Goal: Information Seeking & Learning: Check status

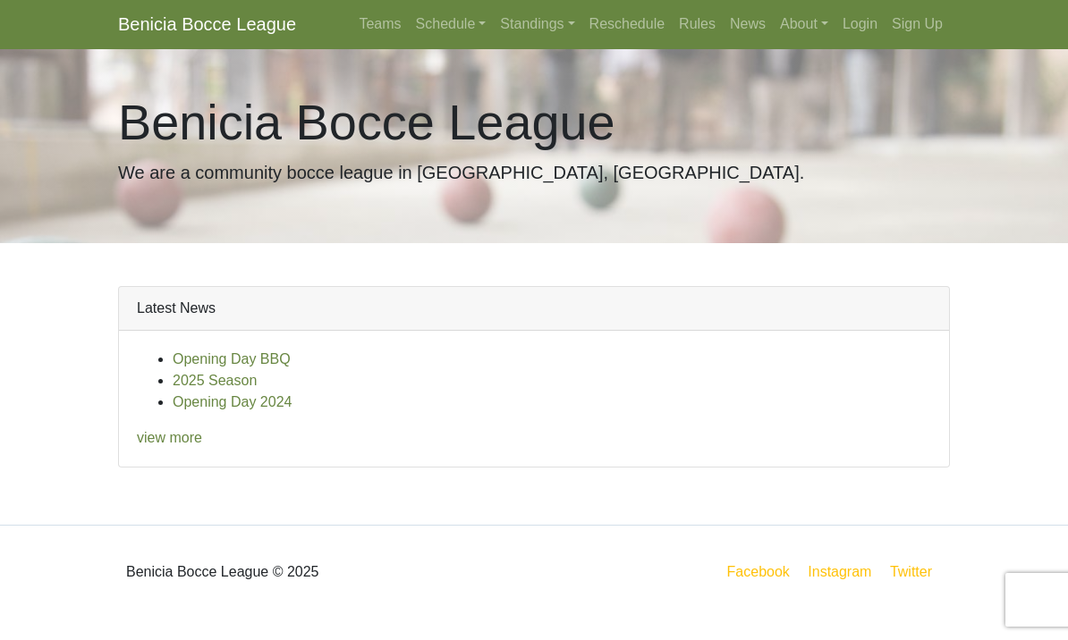
click at [189, 381] on link "2025 Season" at bounding box center [215, 381] width 84 height 15
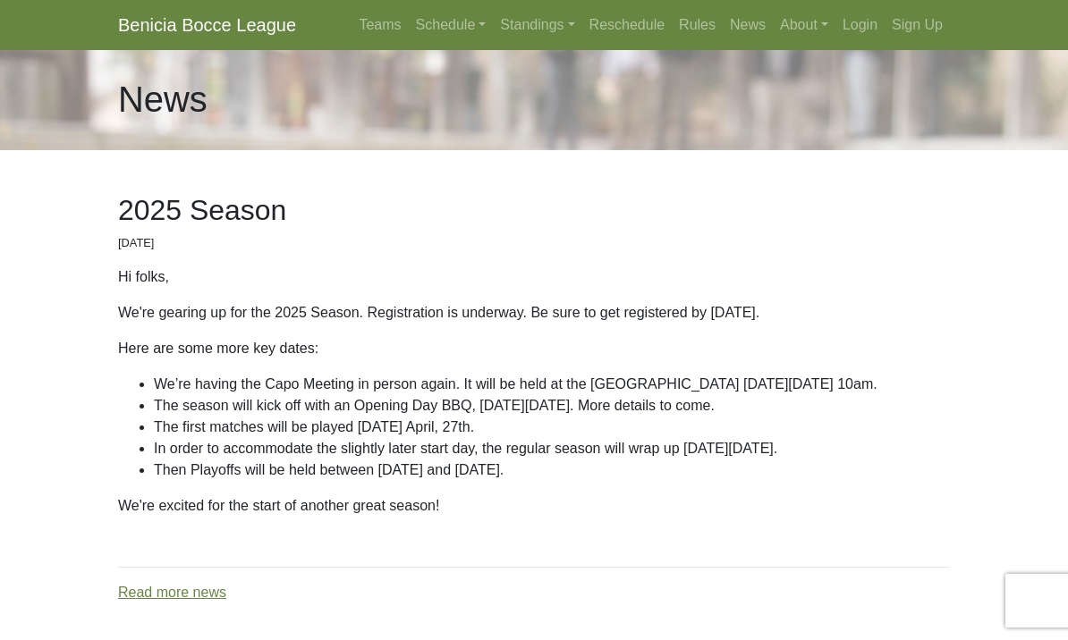
click at [560, 40] on link "Standings" at bounding box center [537, 25] width 89 height 36
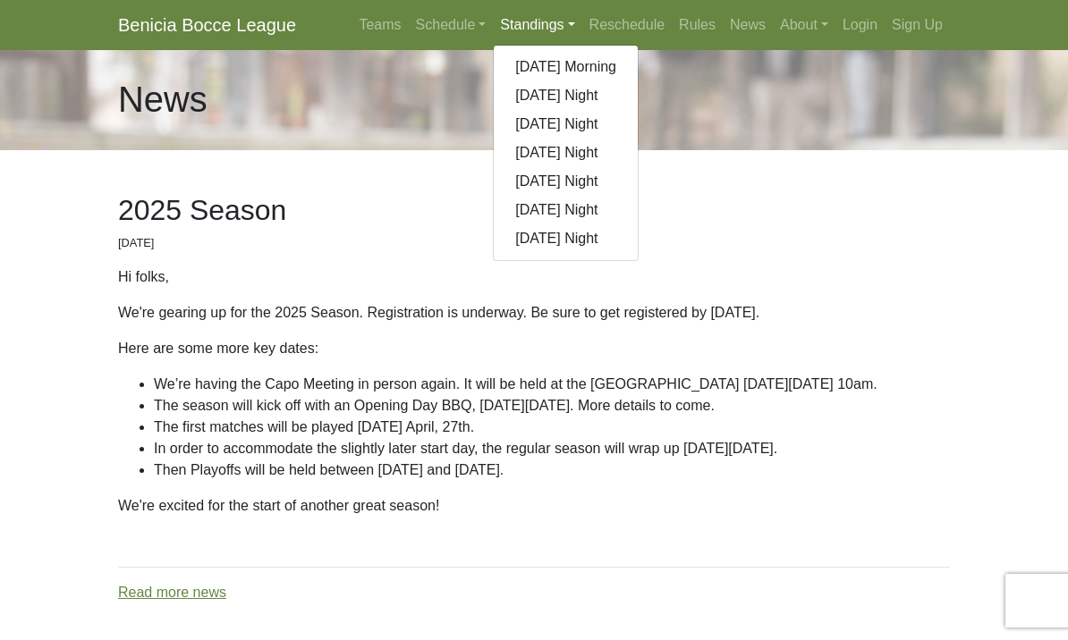
click at [523, 66] on link "[DATE] Morning" at bounding box center [566, 67] width 144 height 29
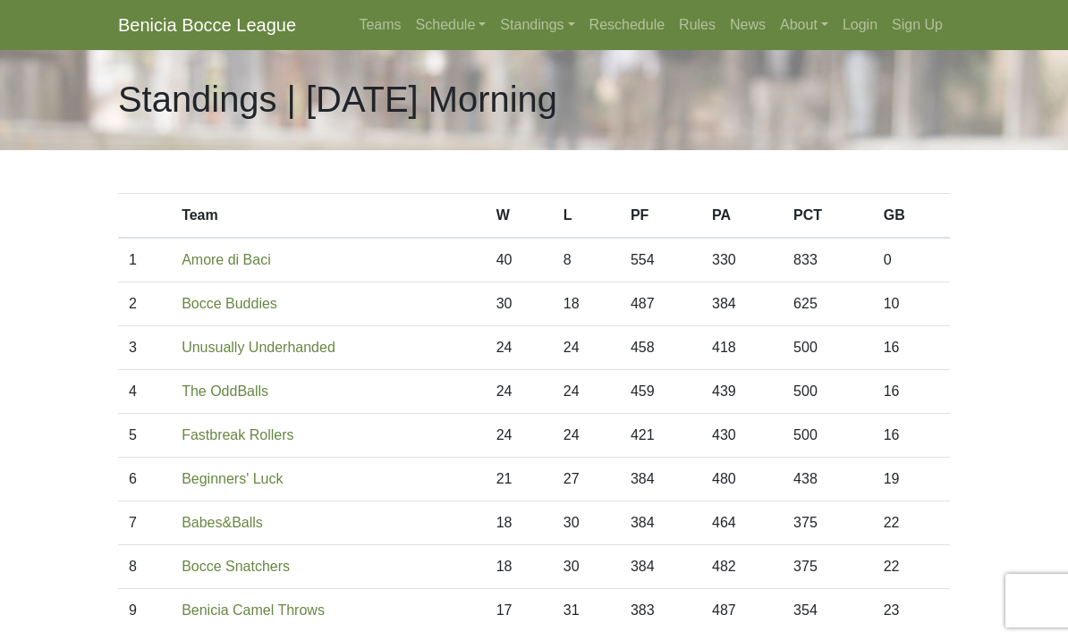
click at [449, 34] on link "Schedule" at bounding box center [451, 25] width 85 height 36
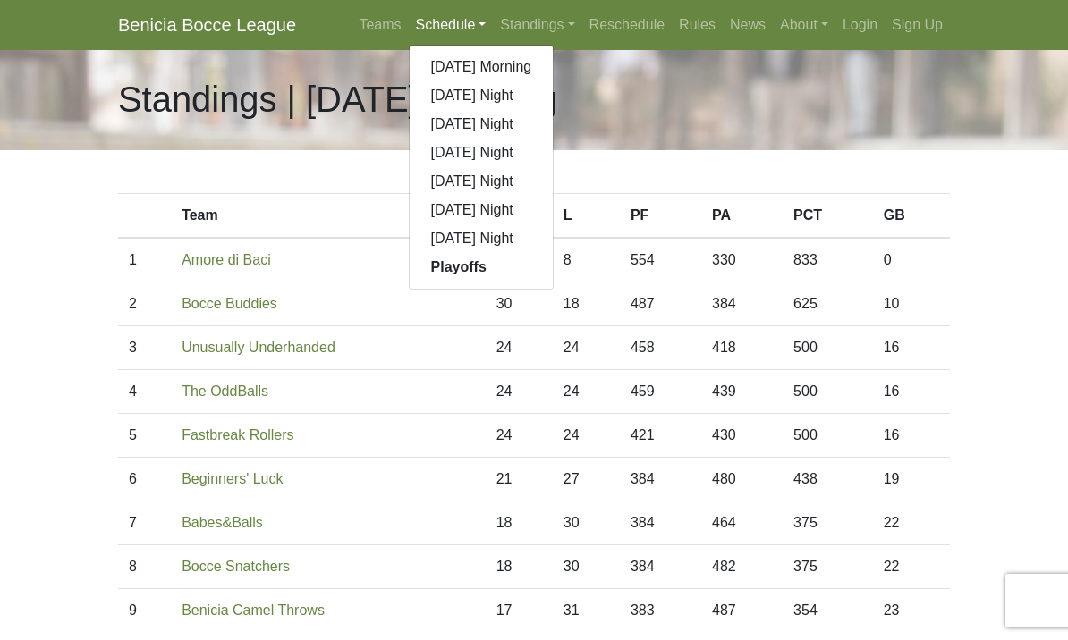
click at [430, 276] on link "Playoffs" at bounding box center [482, 267] width 144 height 29
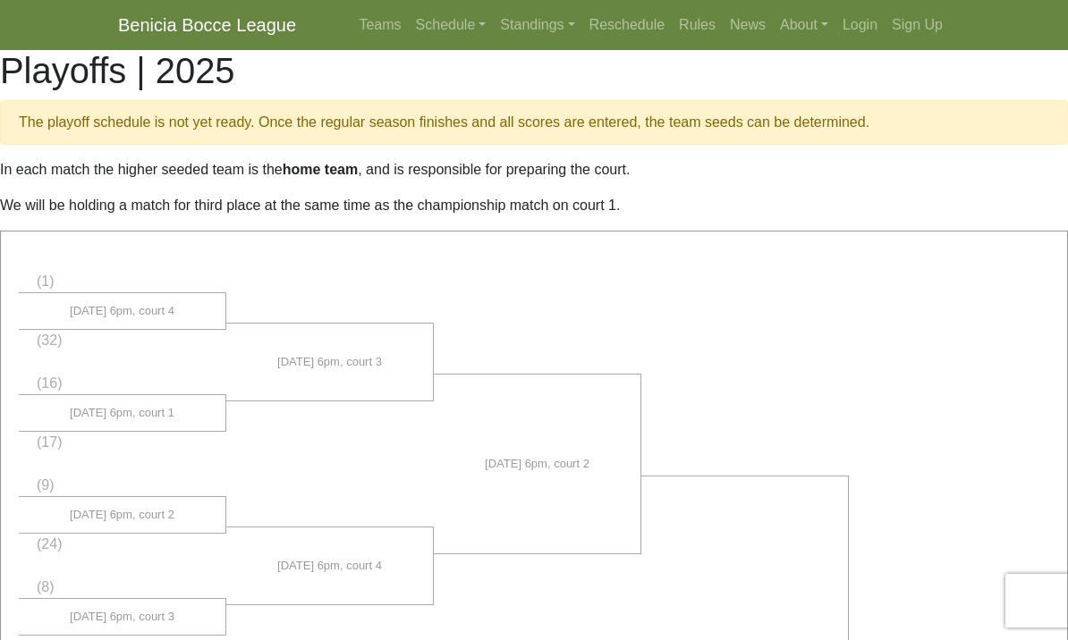
click at [519, 32] on link "Standings" at bounding box center [537, 25] width 89 height 36
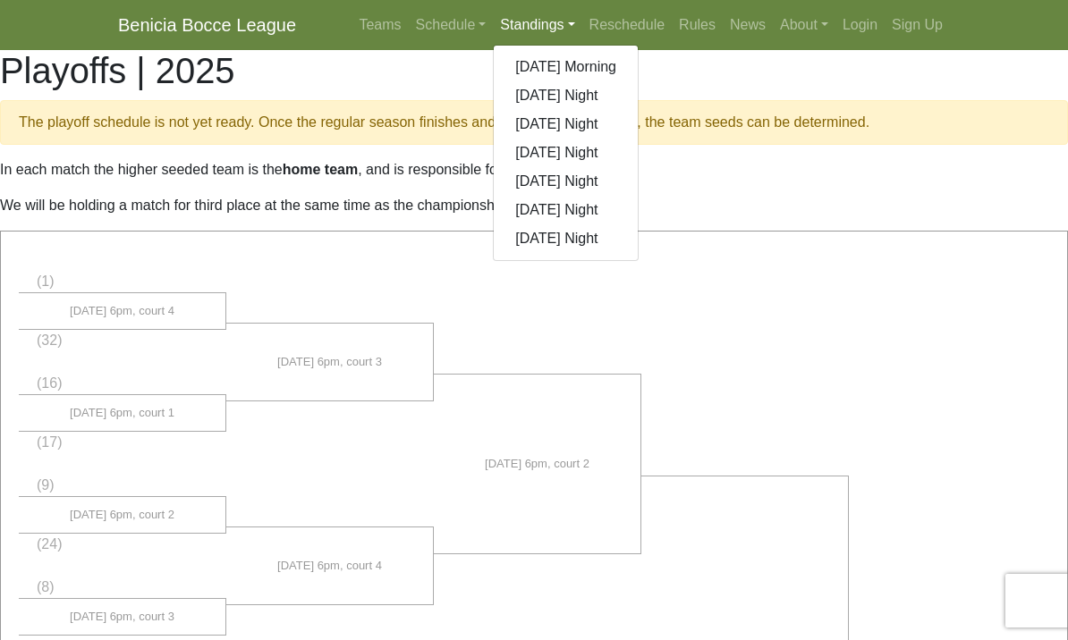
click at [511, 78] on link "[DATE] Morning" at bounding box center [566, 67] width 144 height 29
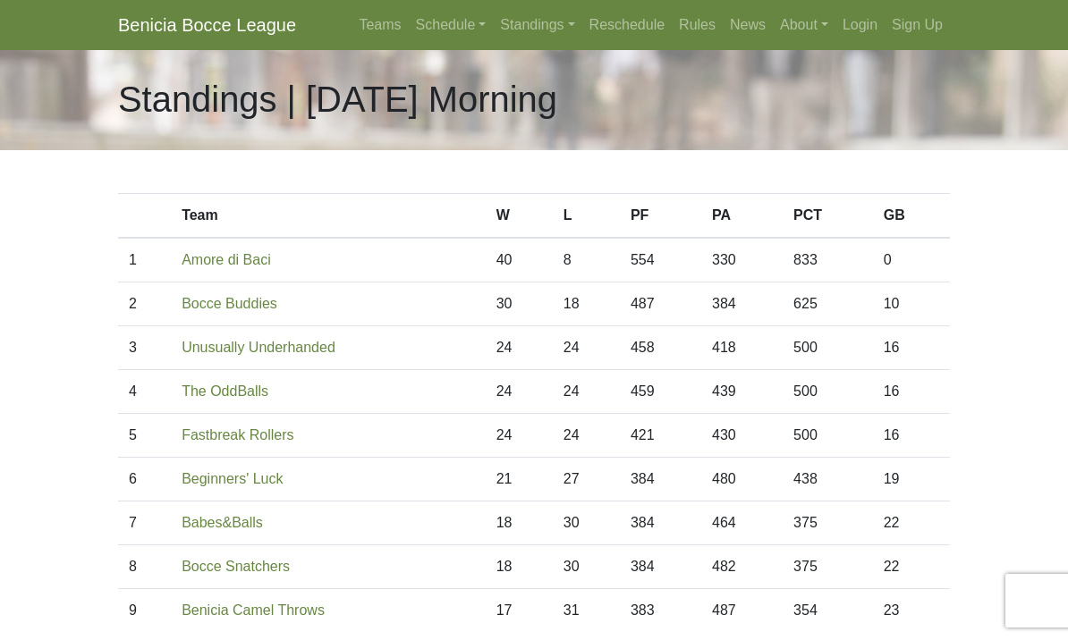
click at [527, 27] on link "Standings" at bounding box center [537, 25] width 89 height 36
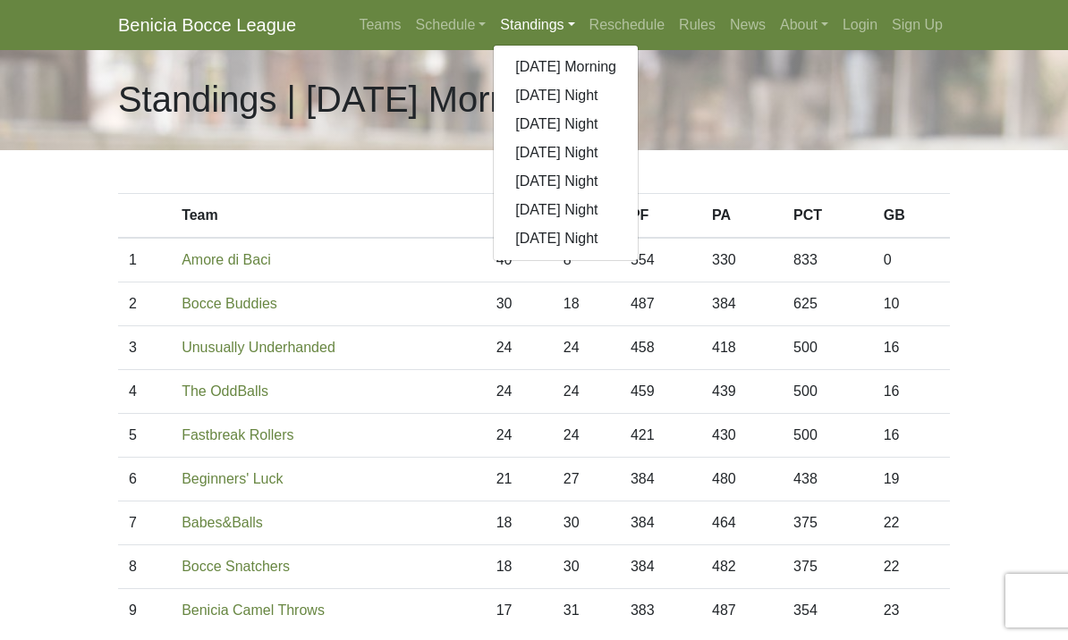
click at [519, 101] on link "[DATE] Night" at bounding box center [566, 95] width 144 height 29
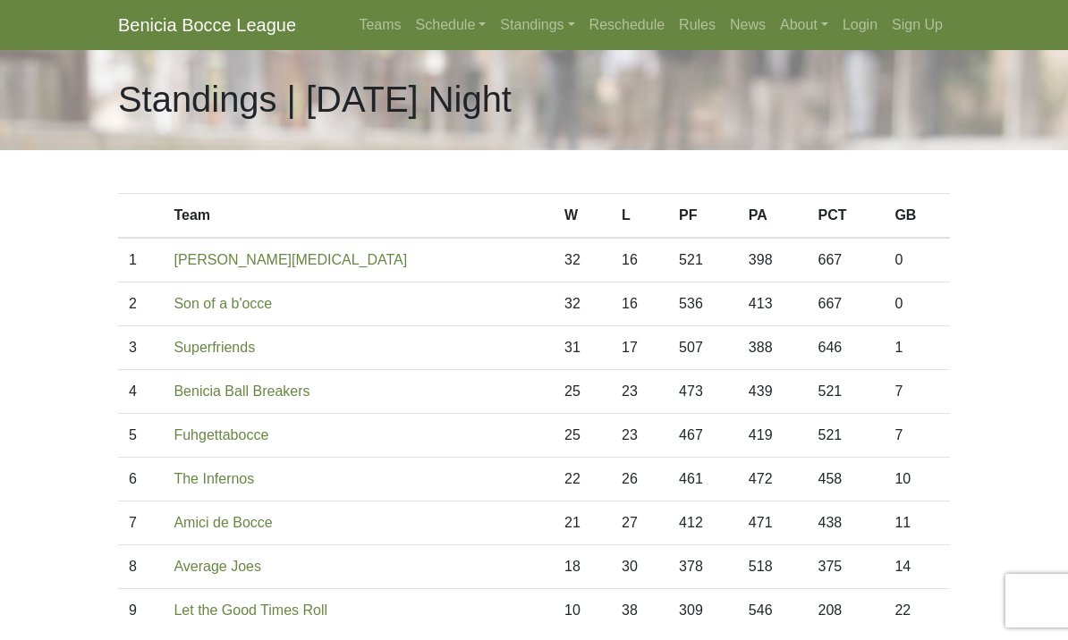
click at [511, 31] on link "Standings" at bounding box center [537, 25] width 89 height 36
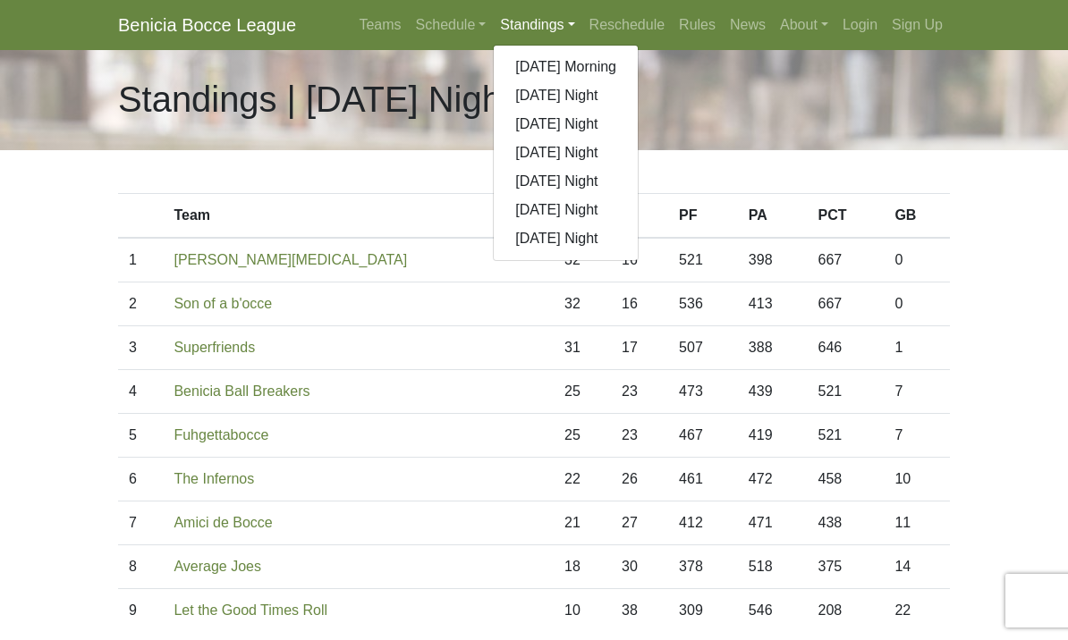
click at [519, 127] on link "[DATE] Night" at bounding box center [566, 124] width 144 height 29
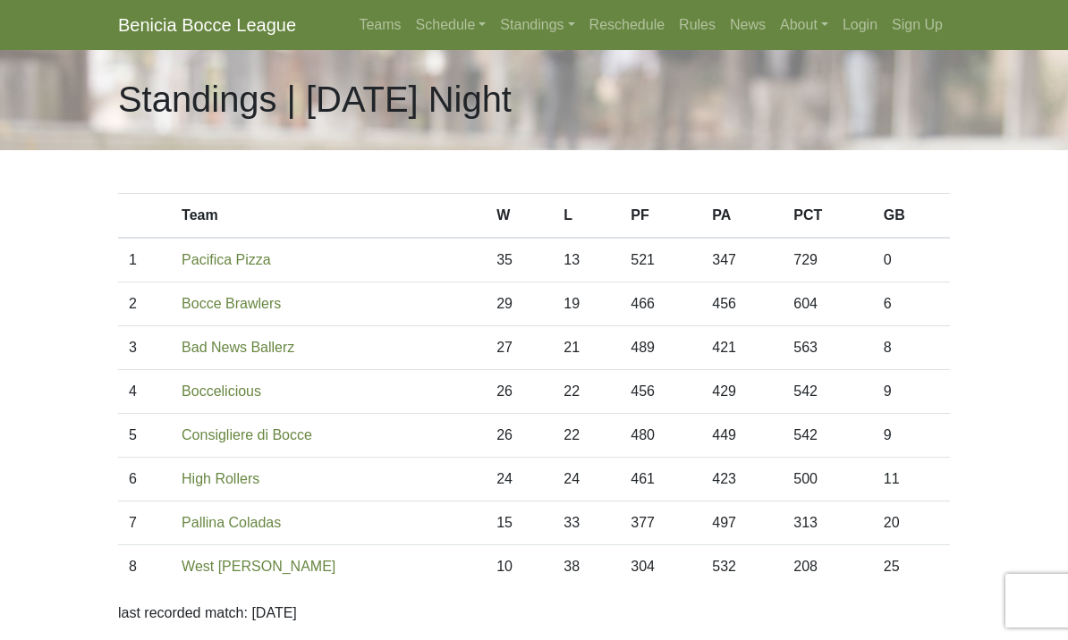
click at [511, 32] on link "Standings" at bounding box center [537, 25] width 89 height 36
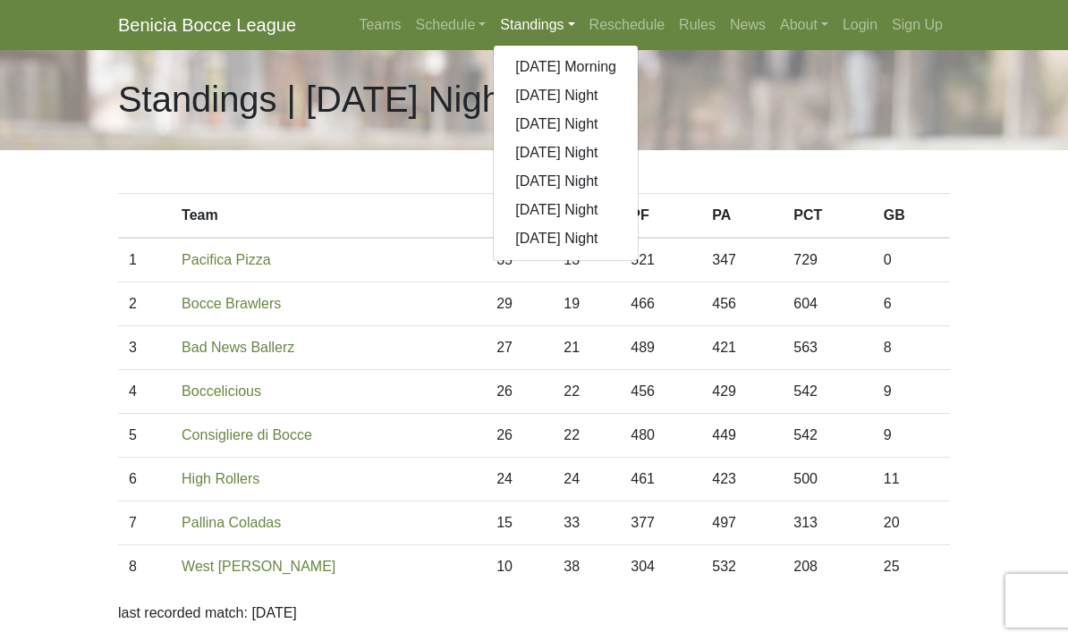
click at [524, 154] on link "[DATE] Night" at bounding box center [566, 153] width 144 height 29
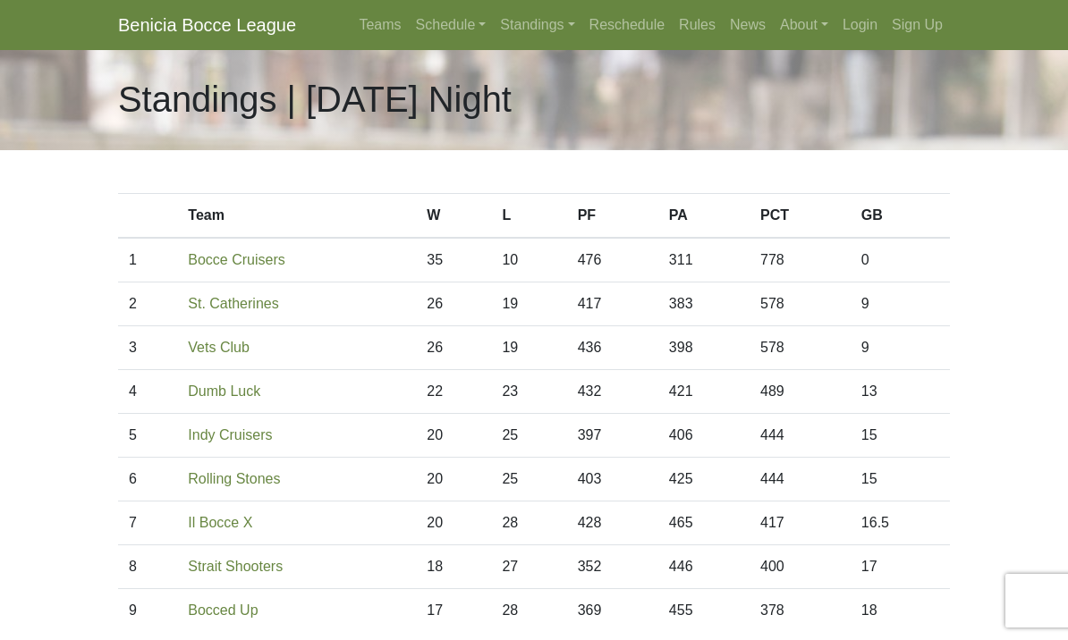
click at [519, 39] on link "Standings" at bounding box center [537, 25] width 89 height 36
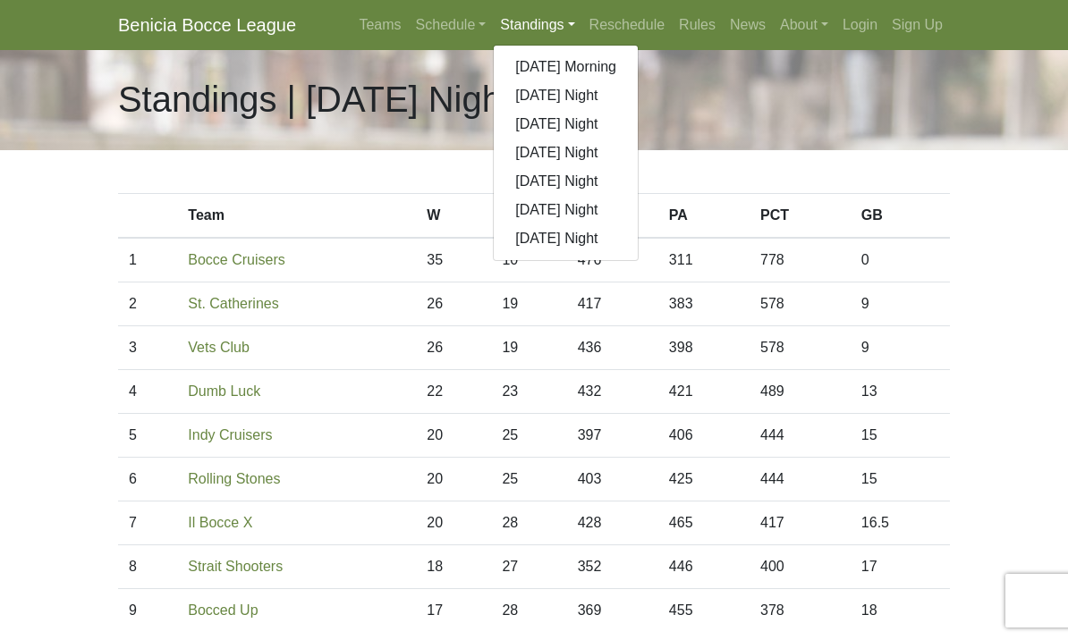
click at [533, 188] on link "[DATE] Night" at bounding box center [566, 181] width 144 height 29
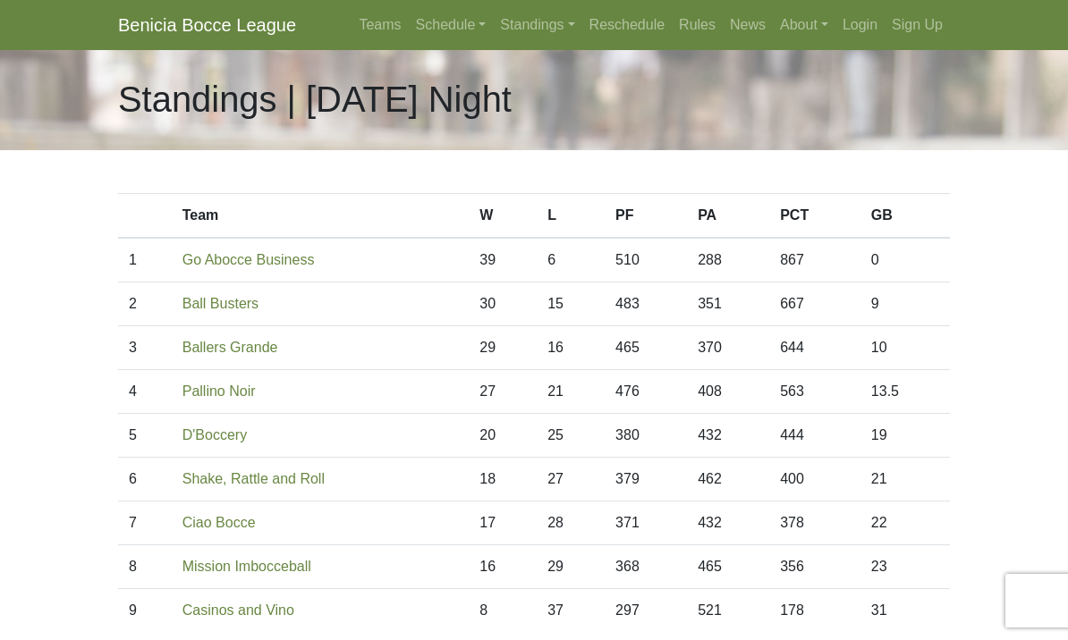
click at [506, 33] on link "Standings" at bounding box center [537, 25] width 89 height 36
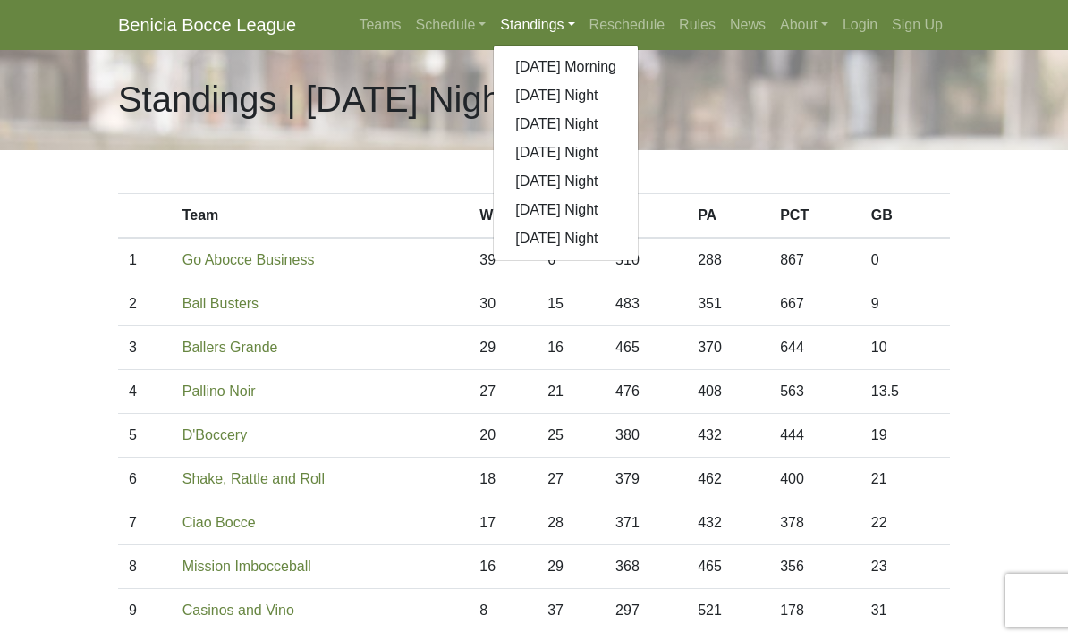
click at [530, 211] on link "[DATE] Night" at bounding box center [566, 210] width 144 height 29
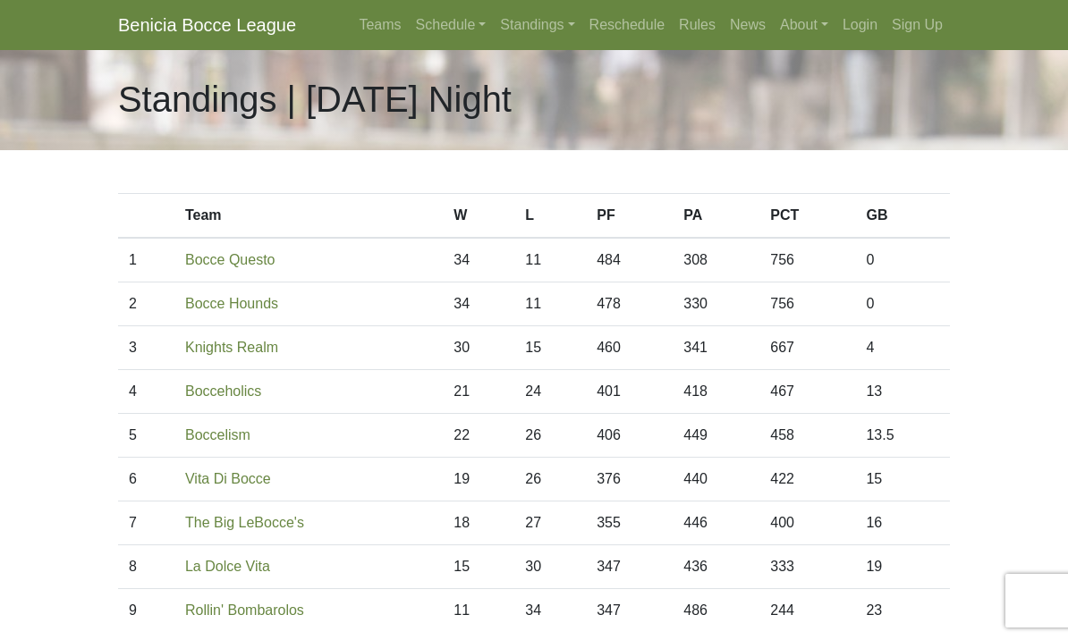
click at [515, 38] on link "Standings" at bounding box center [537, 25] width 89 height 36
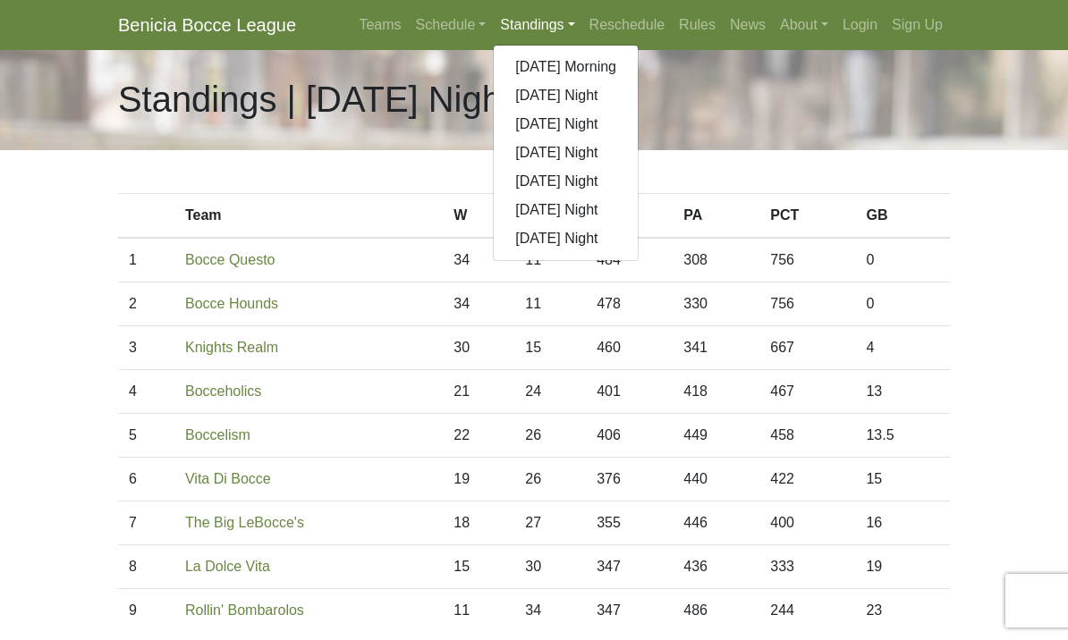
click at [539, 246] on link "[DATE] Night" at bounding box center [566, 238] width 144 height 29
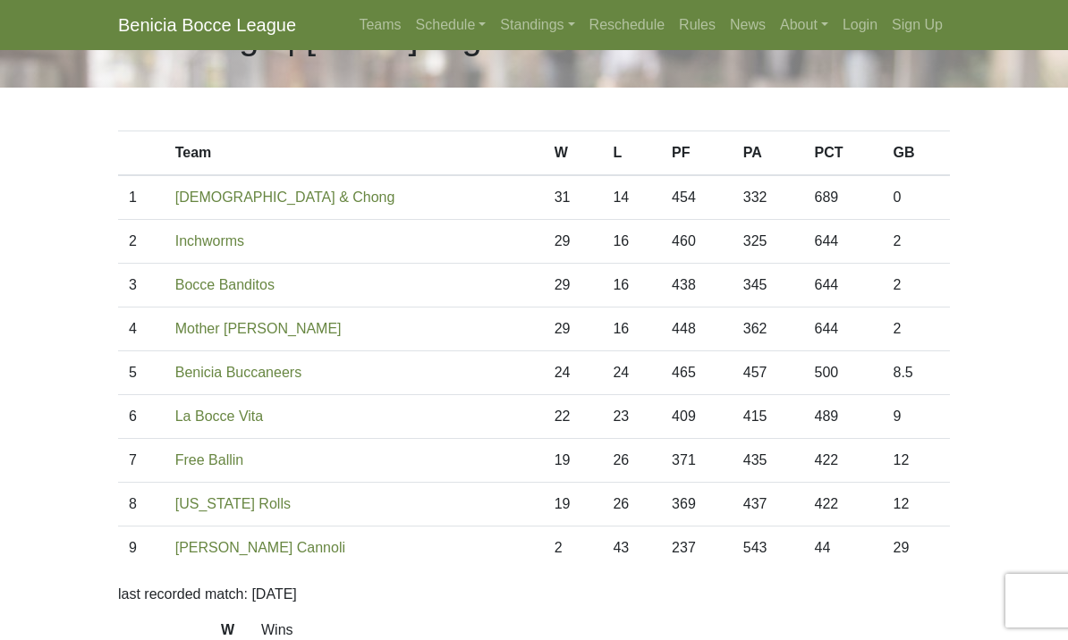
scroll to position [62, 0]
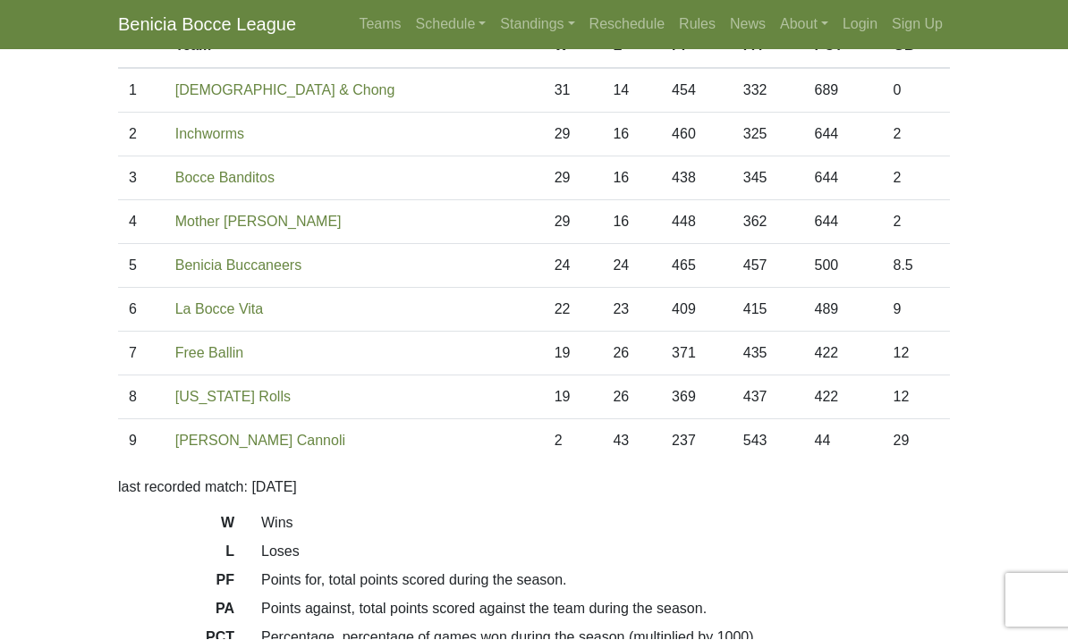
scroll to position [169, 0]
